Goal: Complete application form: Complete application form

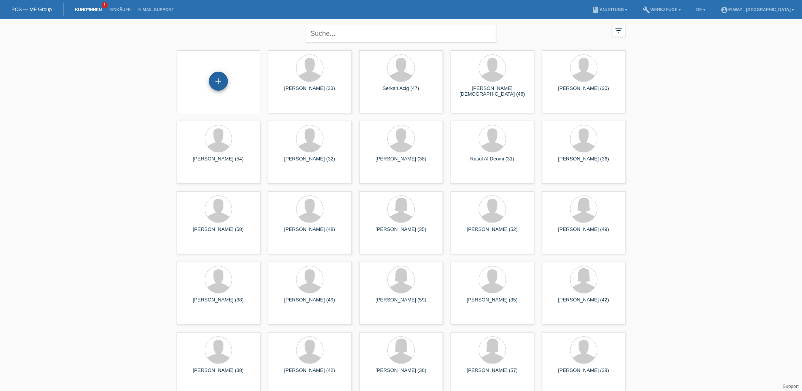
click at [221, 79] on div "+" at bounding box center [218, 81] width 19 height 19
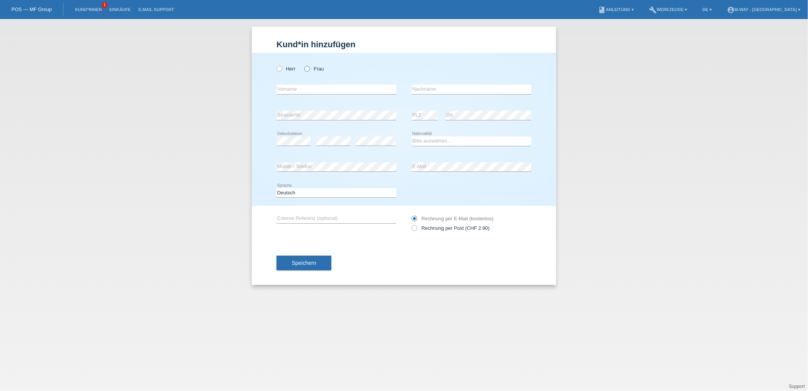
click at [303, 65] on icon at bounding box center [303, 65] width 0 height 0
click at [306, 69] on input "Frau" at bounding box center [307, 68] width 5 height 5
radio input "true"
click at [301, 63] on div "Herr Frau" at bounding box center [337, 69] width 120 height 16
click at [309, 92] on input "text" at bounding box center [337, 90] width 120 height 10
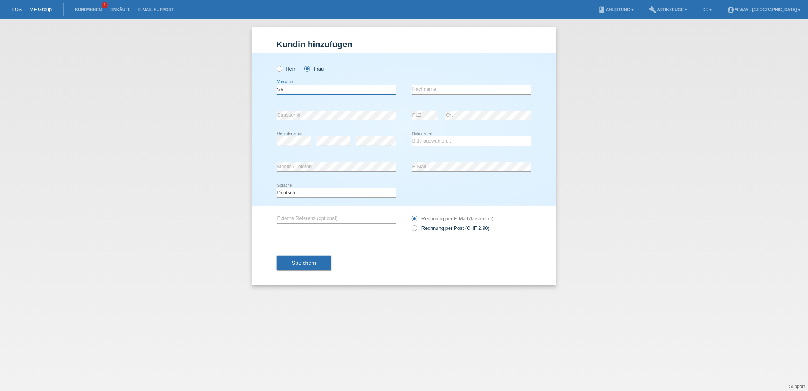
type input "V"
type input "[PERSON_NAME] [PERSON_NAME]"
type input "Giger"
click at [443, 140] on select "Bitte auswählen... Schweiz Deutschland Liechtenstein Österreich ------------ Af…" at bounding box center [472, 140] width 120 height 9
select select "CH"
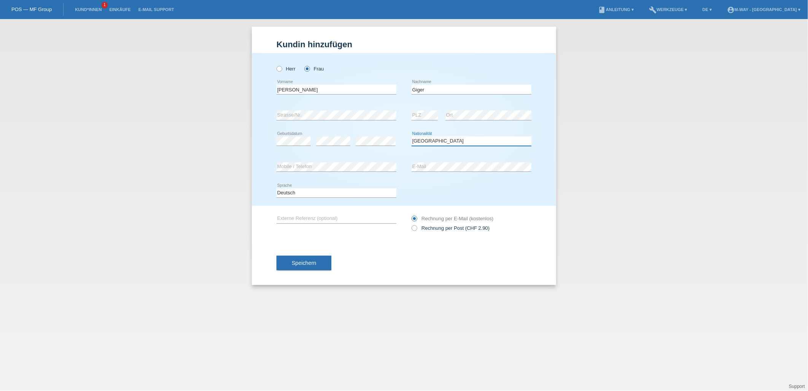
click at [412, 136] on select "Bitte auswählen... Schweiz Deutschland Liechtenstein Österreich ------------ Af…" at bounding box center [472, 140] width 120 height 9
click at [362, 259] on div "Speichern" at bounding box center [404, 263] width 255 height 44
click at [303, 261] on span "Speichern" at bounding box center [304, 263] width 24 height 6
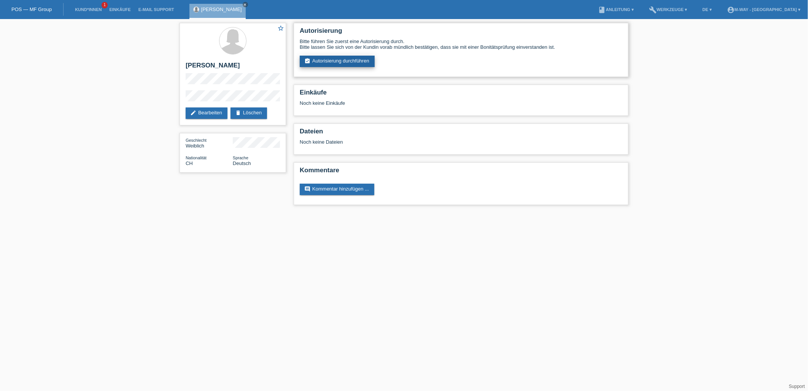
click at [332, 64] on link "assignment_turned_in Autorisierung durchführen" at bounding box center [337, 61] width 75 height 11
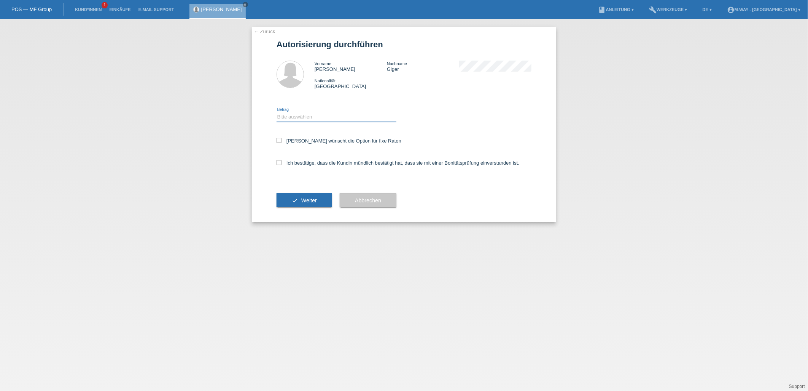
drag, startPoint x: 298, startPoint y: 114, endPoint x: 290, endPoint y: 121, distance: 10.3
click at [298, 114] on select "Bitte auswählen CHF 1.00 - CHF 499.00 CHF 500.00 - CHF 1'999.00 CHF 2'000.00 - …" at bounding box center [337, 116] width 120 height 9
select select "3"
click at [277, 112] on select "Bitte auswählen CHF 1.00 - CHF 499.00 CHF 500.00 - CHF 1'999.00 CHF 2'000.00 - …" at bounding box center [337, 116] width 120 height 9
click at [278, 141] on icon at bounding box center [279, 140] width 5 height 5
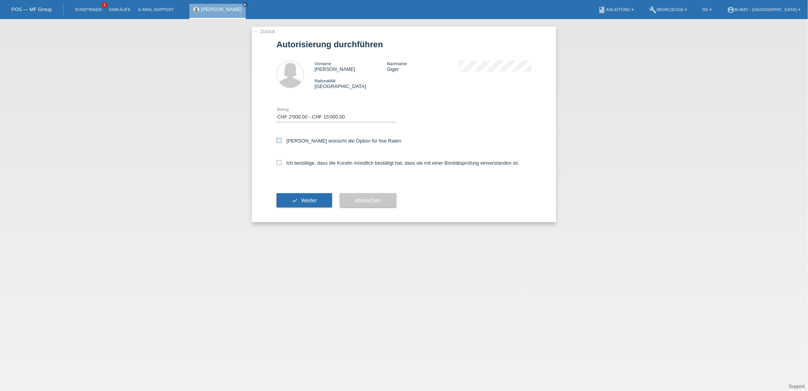
click at [278, 141] on input "Kundin wünscht die Option für fixe Raten" at bounding box center [279, 140] width 5 height 5
checkbox input "true"
click at [279, 162] on icon at bounding box center [279, 162] width 5 height 5
click at [279, 162] on input "Ich bestätige, dass die Kundin mündlich bestätigt hat, dass sie mit einer Bonit…" at bounding box center [279, 162] width 5 height 5
checkbox input "true"
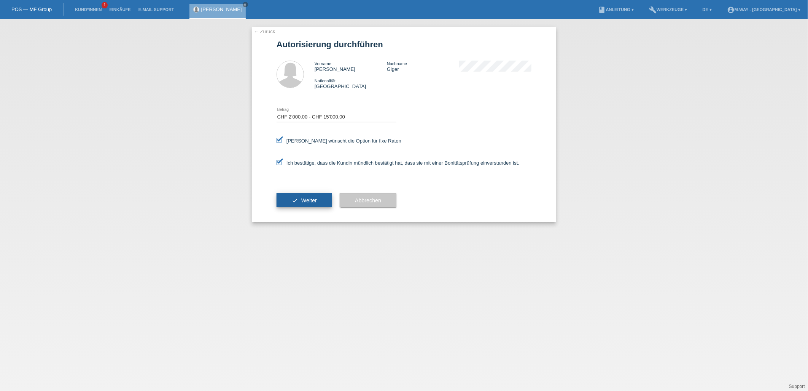
click at [301, 196] on button "check Weiter" at bounding box center [305, 200] width 56 height 14
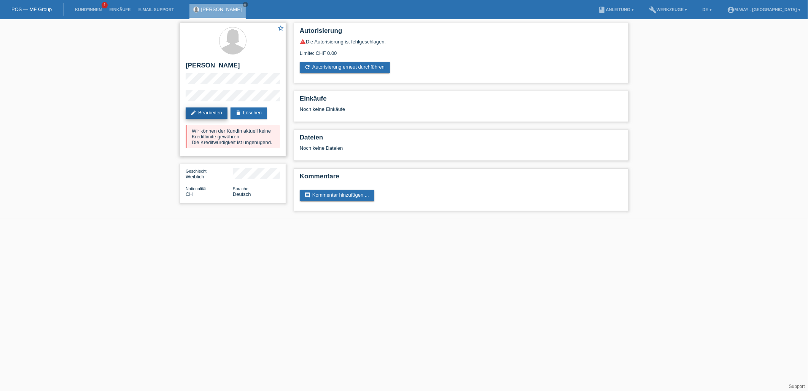
click at [215, 112] on link "edit Bearbeiten" at bounding box center [207, 112] width 42 height 11
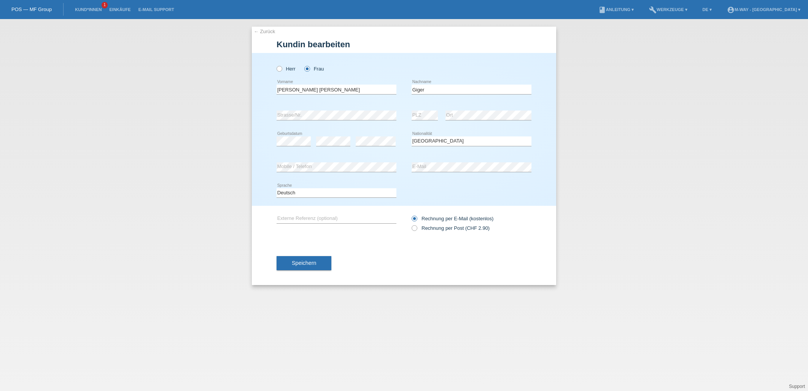
select select "CH"
click at [440, 115] on div "error PLZ error Ort" at bounding box center [472, 115] width 120 height 26
click at [549, 108] on div "[PERSON_NAME] Frau [PERSON_NAME] [PERSON_NAME] error Vorname C" at bounding box center [404, 129] width 305 height 153
click at [315, 263] on span "Speichern" at bounding box center [304, 263] width 24 height 6
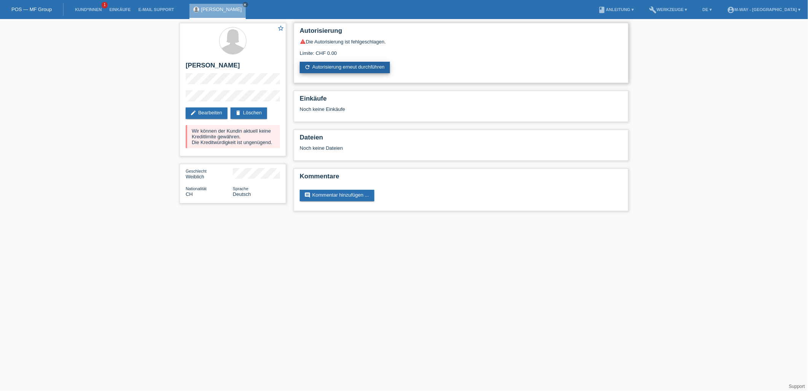
click at [340, 68] on link "refresh Autorisierung erneut durchführen" at bounding box center [345, 67] width 90 height 11
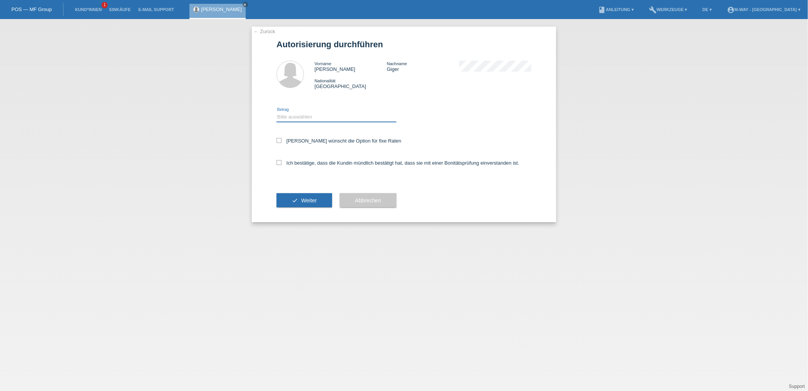
click at [311, 117] on select "Bitte auswählen CHF 1.00 - CHF 499.00 CHF 500.00 - CHF 1'999.00 CHF 2'000.00 - …" at bounding box center [337, 116] width 120 height 9
select select "2"
click at [277, 112] on select "Bitte auswählen CHF 1.00 - CHF 499.00 CHF 500.00 - CHF 1'999.00 CHF 2'000.00 - …" at bounding box center [337, 116] width 120 height 9
click at [281, 138] on icon at bounding box center [279, 140] width 5 height 5
click at [281, 138] on input "Kundin wünscht die Option für fixe Raten" at bounding box center [279, 140] width 5 height 5
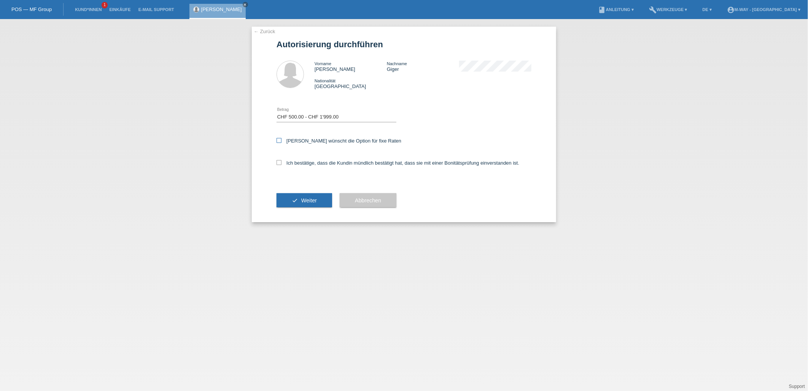
checkbox input "true"
click at [281, 162] on icon at bounding box center [279, 162] width 5 height 5
click at [281, 162] on input "Ich bestätige, dass die Kundin mündlich bestätigt hat, dass sie mit einer Bonit…" at bounding box center [279, 162] width 5 height 5
checkbox input "true"
click at [305, 198] on span "Weiter" at bounding box center [309, 200] width 16 height 6
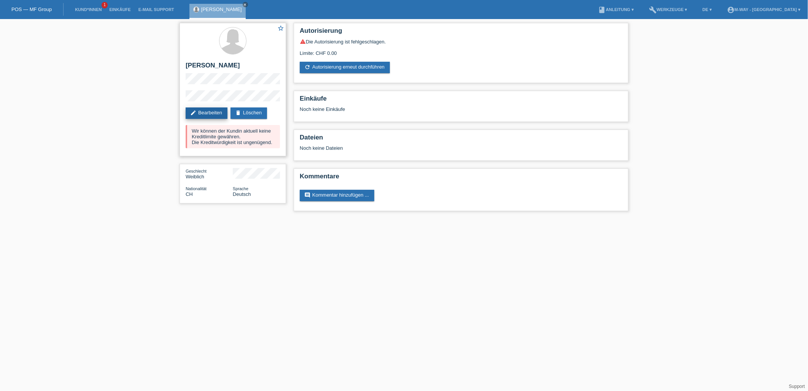
click at [210, 113] on link "edit Bearbeiten" at bounding box center [207, 112] width 42 height 11
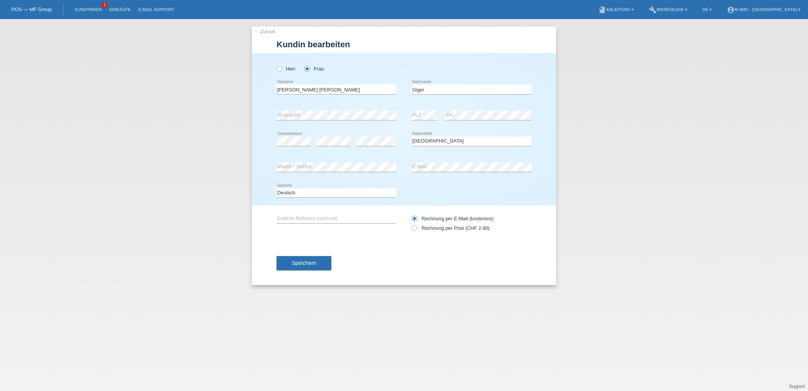
select select "CH"
click at [308, 86] on input "Chérie Liz" at bounding box center [337, 90] width 120 height 10
type input "C"
type input "Christel"
click at [364, 106] on div "error Strasse/Nr. error PLZ error Ort" at bounding box center [404, 115] width 255 height 26
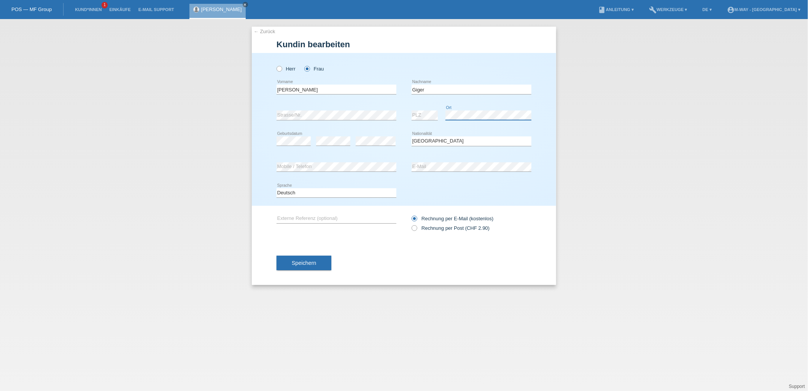
click at [433, 109] on div "error PLZ error Ort" at bounding box center [472, 115] width 120 height 26
click at [309, 260] on span "Speichern" at bounding box center [304, 263] width 24 height 6
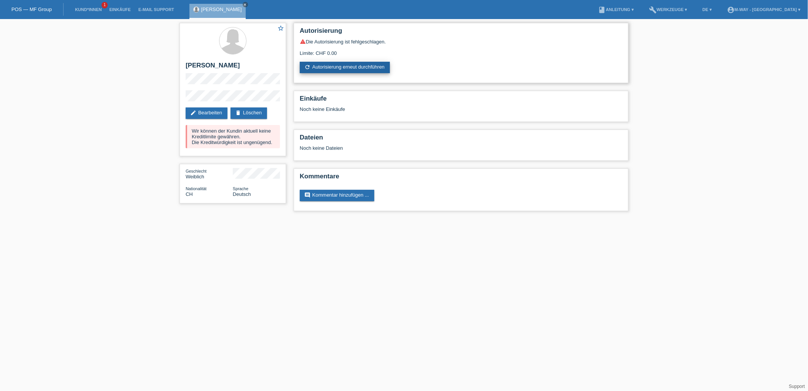
click at [352, 70] on link "refresh Autorisierung erneut durchführen" at bounding box center [345, 67] width 90 height 11
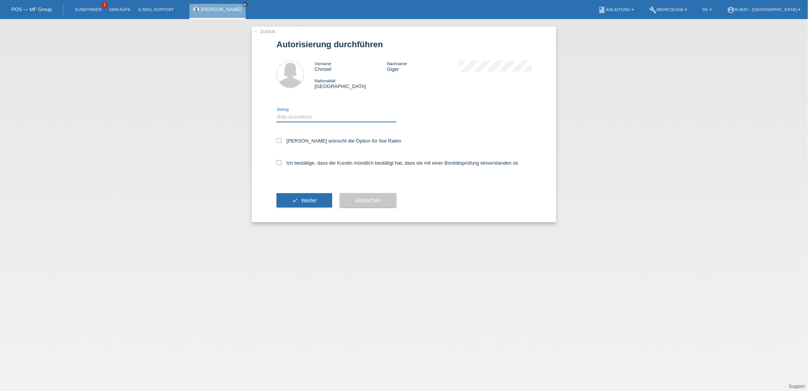
click at [327, 114] on select "Bitte auswählen CHF 1.00 - CHF 499.00 CHF 500.00 - CHF 1'999.00 CHF 2'000.00 - …" at bounding box center [337, 116] width 120 height 9
select select "2"
click at [277, 112] on select "Bitte auswählen CHF 1.00 - CHF 499.00 CHF 500.00 - CHF 1'999.00 CHF 2'000.00 - …" at bounding box center [337, 116] width 120 height 9
click at [278, 141] on icon at bounding box center [279, 140] width 5 height 5
click at [278, 141] on input "Kundin wünscht die Option für fixe Raten" at bounding box center [279, 140] width 5 height 5
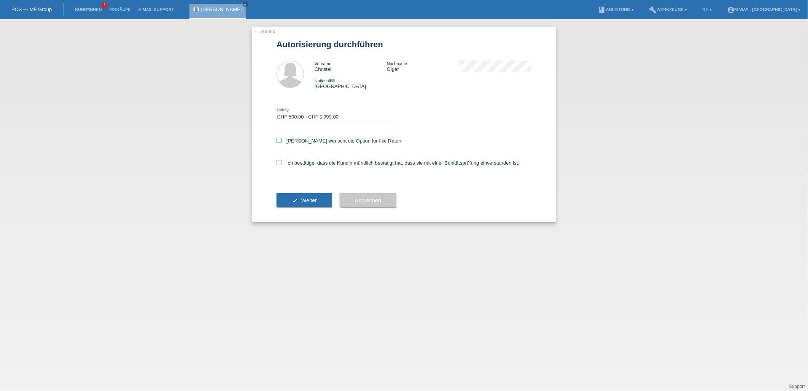
checkbox input "true"
click at [280, 162] on icon at bounding box center [279, 162] width 5 height 5
click at [280, 162] on input "Ich bestätige, dass die Kundin mündlich bestätigt hat, dass sie mit einer Bonit…" at bounding box center [279, 162] width 5 height 5
checkbox input "true"
click at [313, 198] on span "Weiter" at bounding box center [309, 200] width 16 height 6
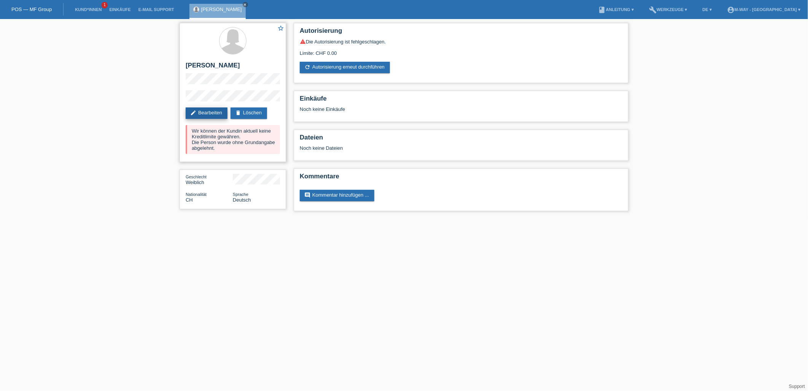
click at [214, 113] on link "edit Bearbeiten" at bounding box center [207, 112] width 42 height 11
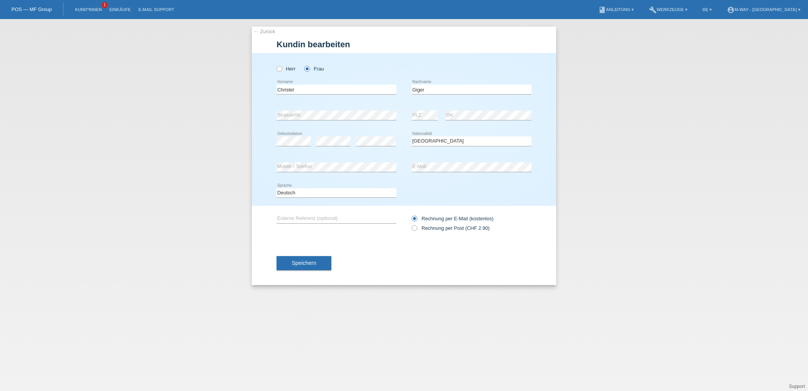
select select "CH"
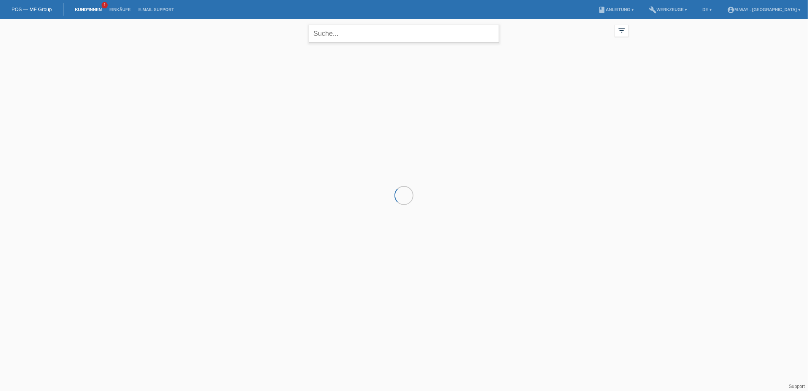
click at [376, 35] on input "text" at bounding box center [404, 34] width 190 height 18
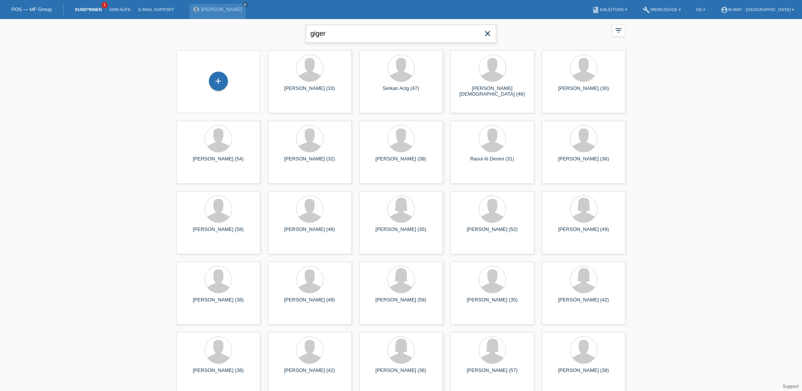
type input "giger"
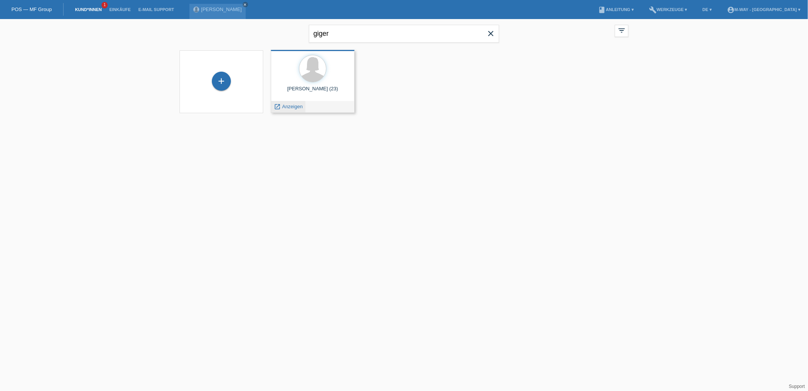
click at [294, 106] on span "Anzeigen" at bounding box center [292, 107] width 21 height 6
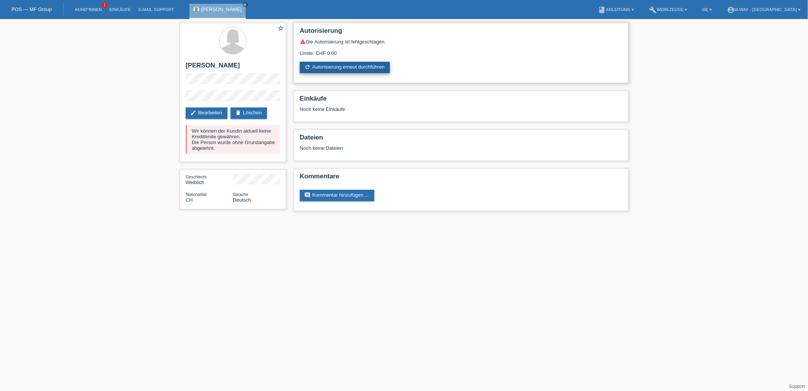
click at [344, 69] on link "refresh Autorisierung erneut durchführen" at bounding box center [345, 67] width 90 height 11
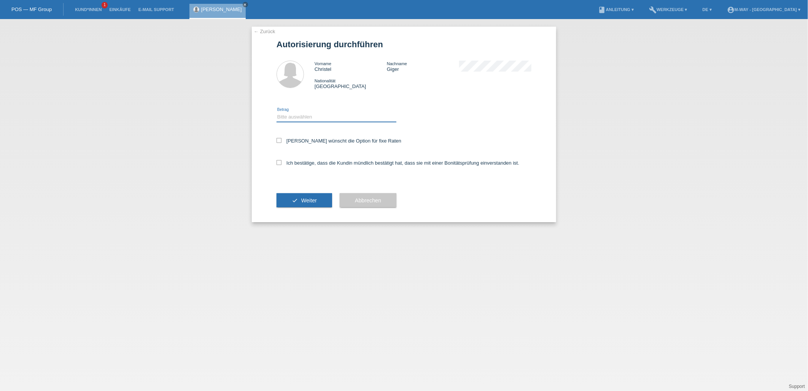
click at [301, 112] on select "Bitte auswählen CHF 1.00 - CHF 499.00 CHF 500.00 - CHF 1'999.00 CHF 2'000.00 - …" at bounding box center [337, 116] width 120 height 9
select select "2"
click at [277, 112] on select "Bitte auswählen CHF 1.00 - CHF 499.00 CHF 500.00 - CHF 1'999.00 CHF 2'000.00 - …" at bounding box center [337, 116] width 120 height 9
click at [280, 138] on icon at bounding box center [279, 140] width 5 height 5
click at [280, 138] on input "Kundin wünscht die Option für fixe Raten" at bounding box center [279, 140] width 5 height 5
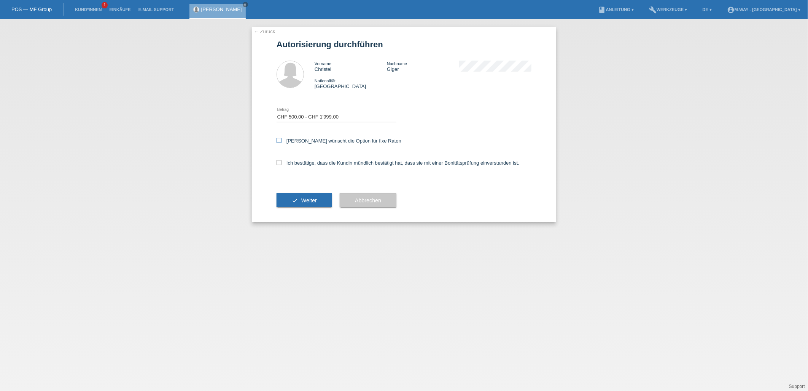
checkbox input "true"
click at [280, 157] on div "Ich bestätige, dass die Kundin mündlich bestätigt hat, dass sie mit einer Bonit…" at bounding box center [404, 165] width 255 height 26
click at [279, 164] on icon at bounding box center [279, 162] width 5 height 5
click at [279, 164] on input "Ich bestätige, dass die Kundin mündlich bestätigt hat, dass sie mit einer Bonit…" at bounding box center [279, 162] width 5 height 5
checkbox input "true"
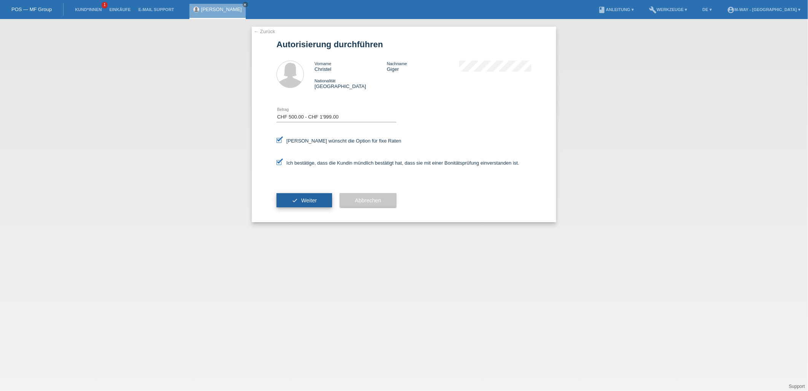
click at [296, 194] on button "check Weiter" at bounding box center [305, 200] width 56 height 14
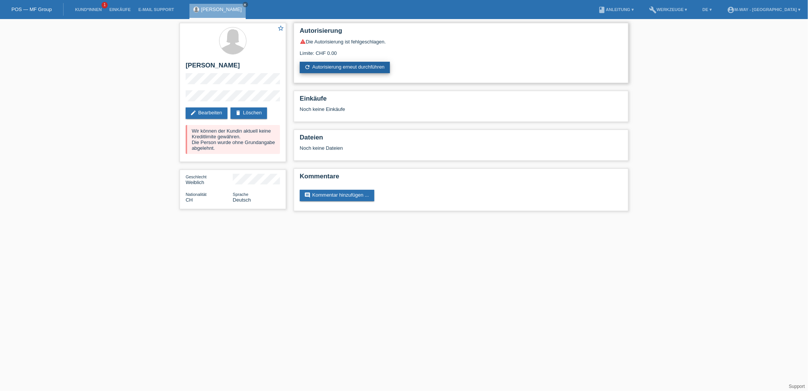
click at [344, 69] on link "refresh Autorisierung erneut durchführen" at bounding box center [345, 67] width 90 height 11
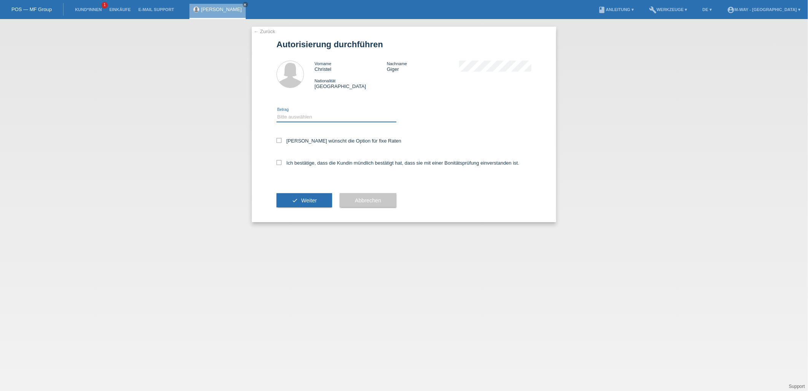
click at [286, 112] on select "Bitte auswählen CHF 1.00 - CHF 499.00 CHF 500.00 - CHF 1'999.00 CHF 2'000.00 - …" at bounding box center [337, 116] width 120 height 9
select select "3"
click at [277, 112] on select "Bitte auswählen CHF 1.00 - CHF 499.00 CHF 500.00 - CHF 1'999.00 CHF 2'000.00 - …" at bounding box center [337, 116] width 120 height 9
click at [278, 141] on icon at bounding box center [279, 140] width 5 height 5
click at [278, 141] on input "[PERSON_NAME] wünscht die Option für fixe Raten" at bounding box center [279, 140] width 5 height 5
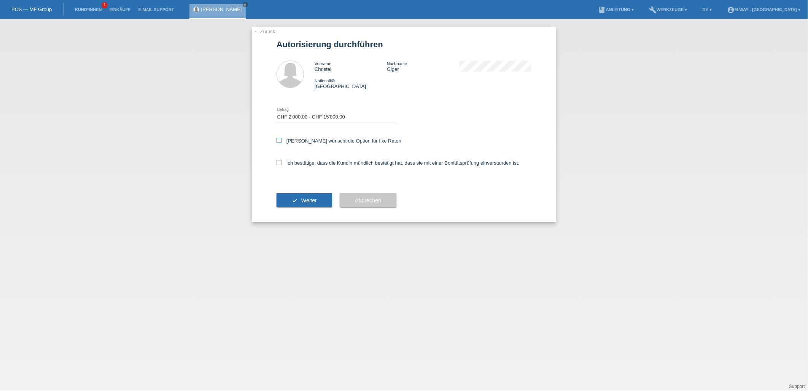
checkbox input "true"
click at [278, 161] on icon at bounding box center [279, 162] width 5 height 5
click at [278, 161] on input "Ich bestätige, dass die Kundin mündlich bestätigt hat, dass sie mit einer Bonit…" at bounding box center [279, 162] width 5 height 5
checkbox input "true"
click at [298, 200] on icon "check" at bounding box center [295, 200] width 6 height 6
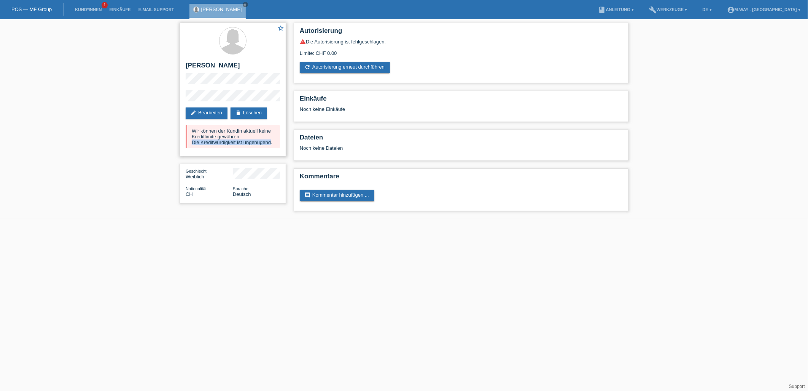
drag, startPoint x: 192, startPoint y: 141, endPoint x: 269, endPoint y: 144, distance: 77.7
click at [269, 144] on div "Wir können der Kundin aktuell keine Kreditlimite gewähren. Die Kreditwürdigkeit…" at bounding box center [233, 136] width 94 height 23
click at [328, 71] on link "refresh Autorisierung erneut durchführen" at bounding box center [345, 67] width 90 height 11
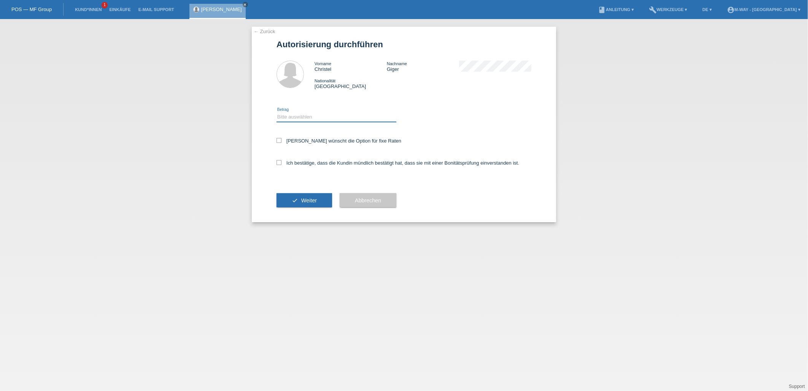
drag, startPoint x: 297, startPoint y: 118, endPoint x: 297, endPoint y: 122, distance: 3.8
click at [297, 118] on select "Bitte auswählen CHF 1.00 - CHF 499.00 CHF 500.00 - CHF 1'999.00 CHF 2'000.00 - …" at bounding box center [337, 116] width 120 height 9
select select "3"
click at [277, 112] on select "Bitte auswählen CHF 1.00 - CHF 499.00 CHF 500.00 - CHF 1'999.00 CHF 2'000.00 - …" at bounding box center [337, 116] width 120 height 9
click at [279, 140] on icon at bounding box center [279, 140] width 5 height 5
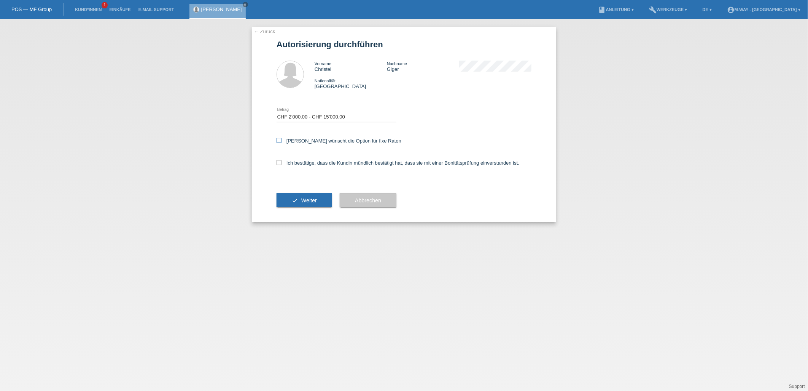
click at [279, 140] on input "Kundin wünscht die Option für fixe Raten" at bounding box center [279, 140] width 5 height 5
checkbox input "true"
click at [280, 162] on icon at bounding box center [279, 162] width 5 height 5
click at [280, 162] on input "Ich bestätige, dass die Kundin mündlich bestätigt hat, dass sie mit einer Bonit…" at bounding box center [279, 162] width 5 height 5
checkbox input "true"
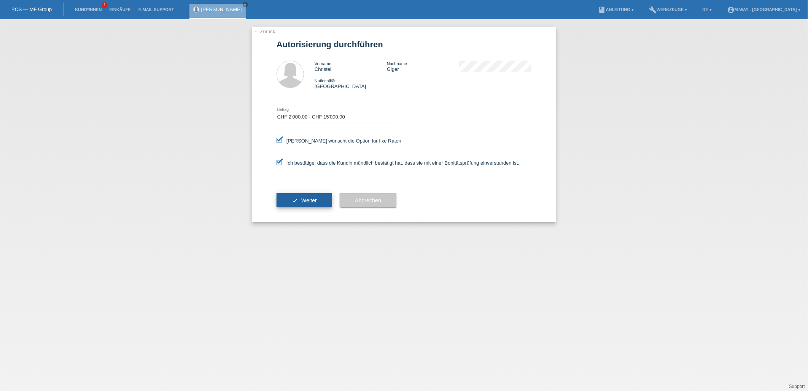
click at [313, 202] on span "Weiter" at bounding box center [309, 200] width 16 height 6
